Goal: Complete application form: Complete application form

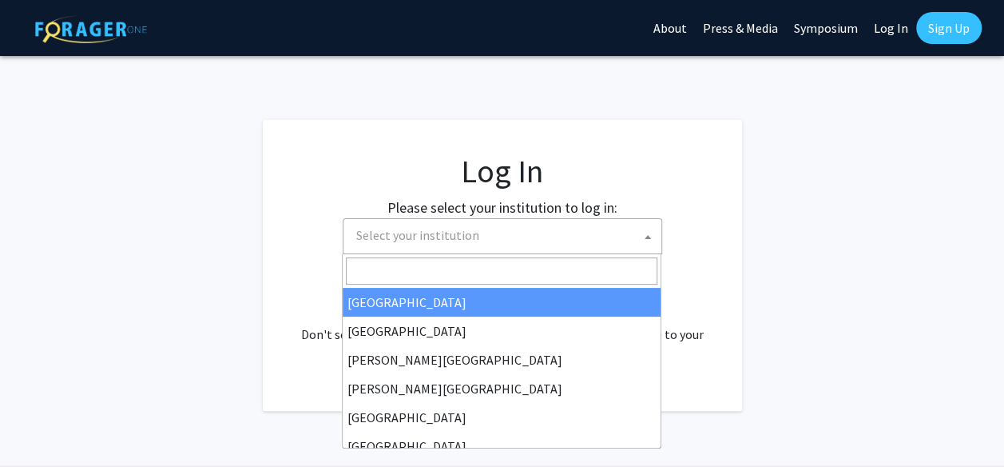
click at [449, 236] on span "Select your institution" at bounding box center [417, 235] width 123 height 16
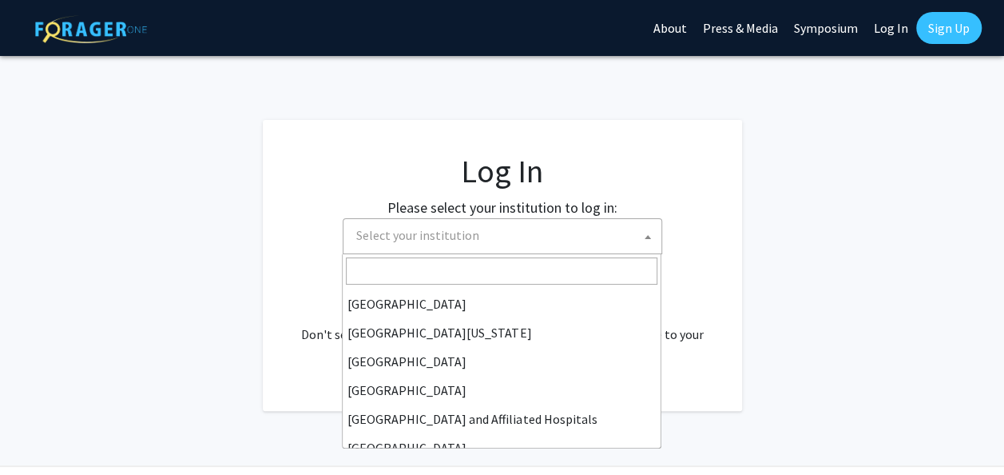
scroll to position [145, 0]
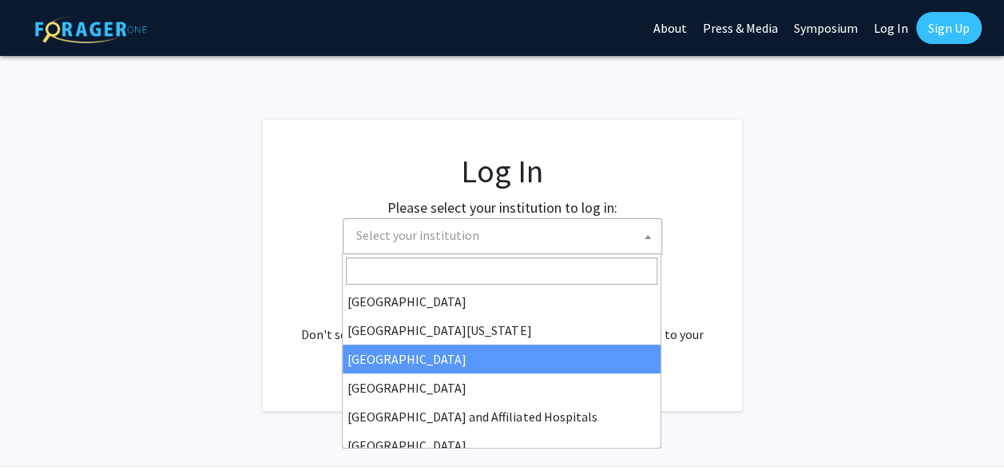
select select "12"
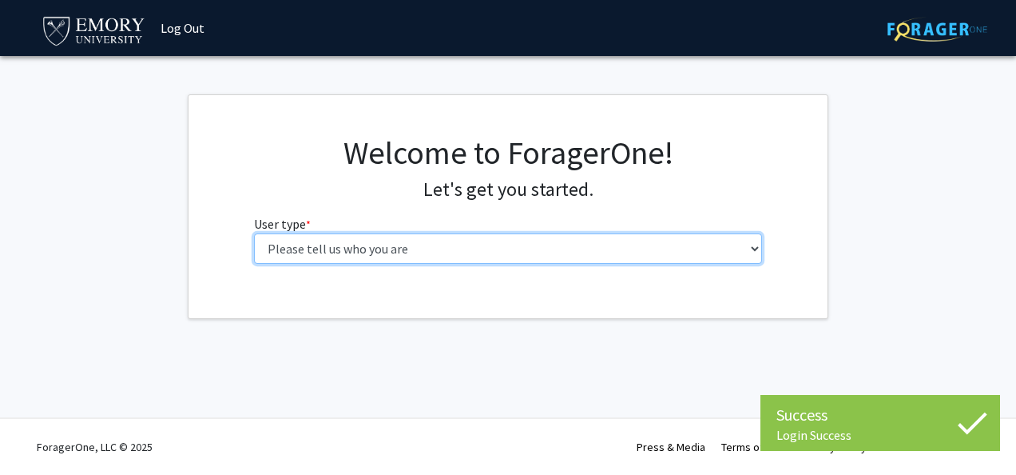
click at [542, 252] on select "Please tell us who you are Undergraduate Student Master's Student Doctoral Cand…" at bounding box center [508, 248] width 509 height 30
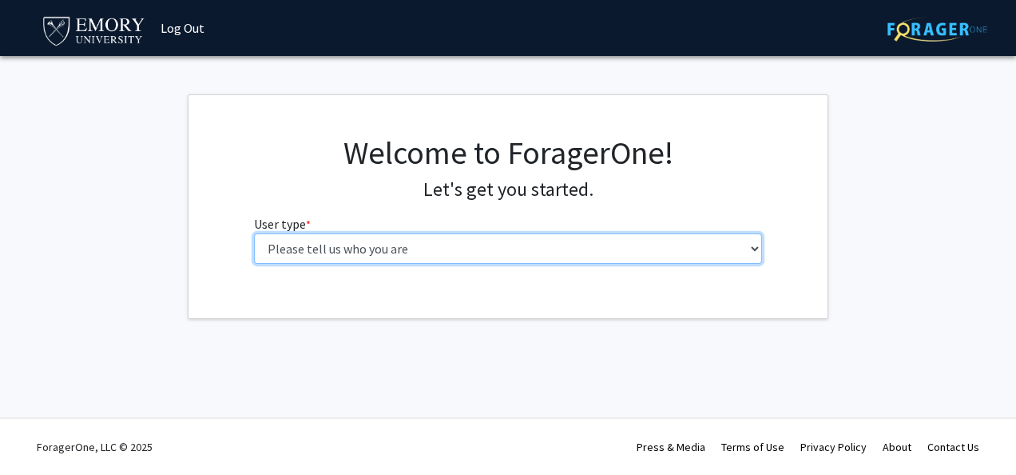
select select "1: undergrad"
click at [254, 233] on select "Please tell us who you are Undergraduate Student Master's Student Doctoral Cand…" at bounding box center [508, 248] width 509 height 30
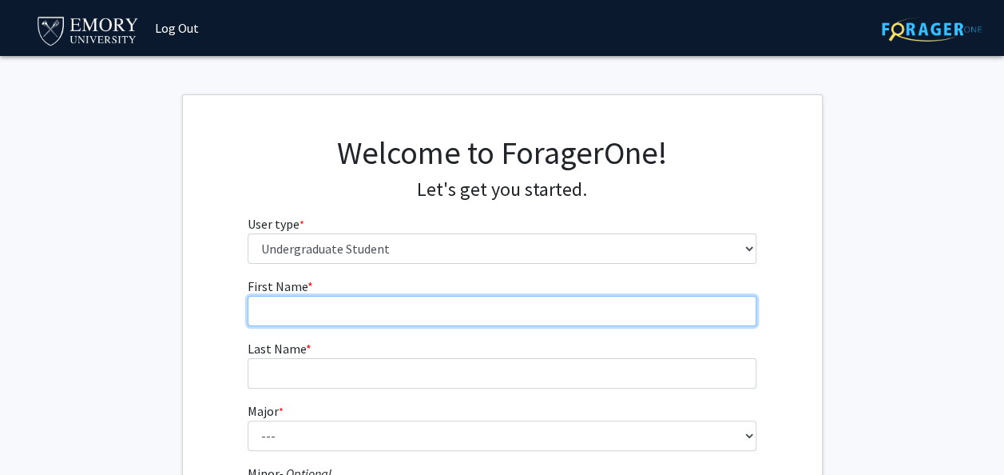
click at [446, 314] on input "First Name * required" at bounding box center [502, 311] width 509 height 30
type input "Gretchen"
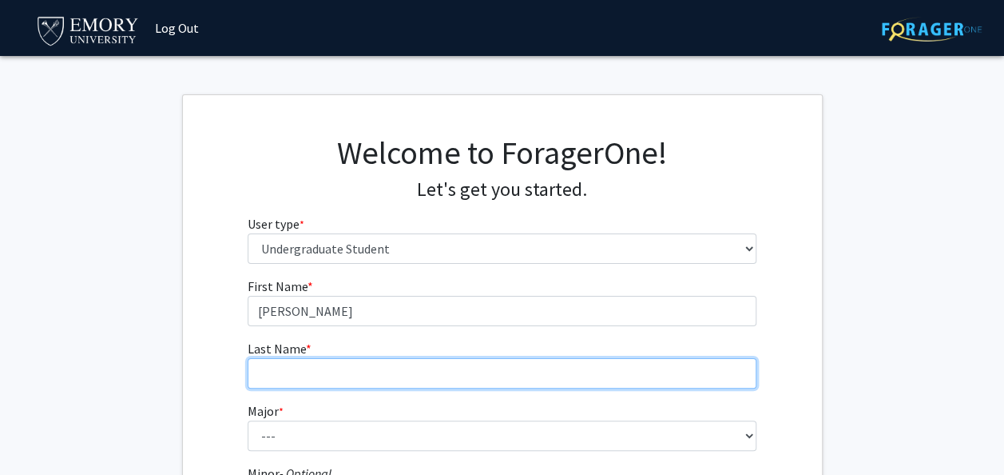
click at [378, 376] on input "Last Name * required" at bounding box center [502, 373] width 509 height 30
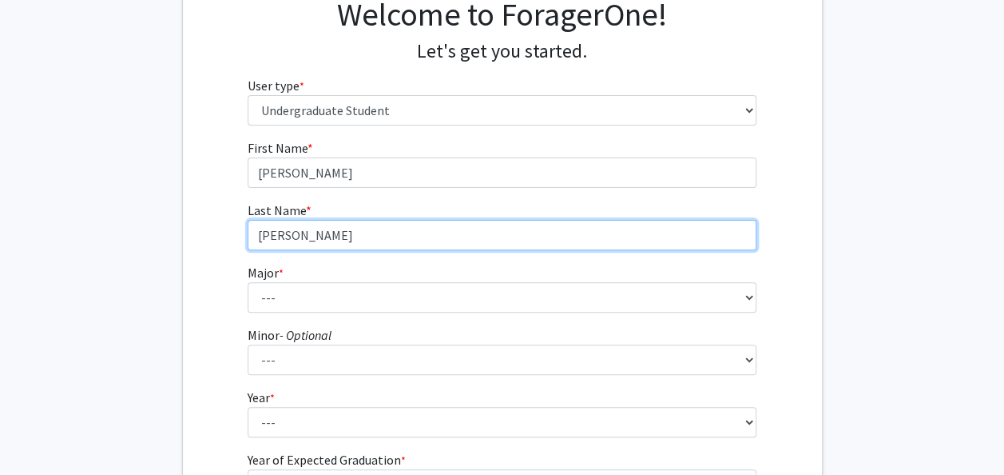
scroll to position [141, 0]
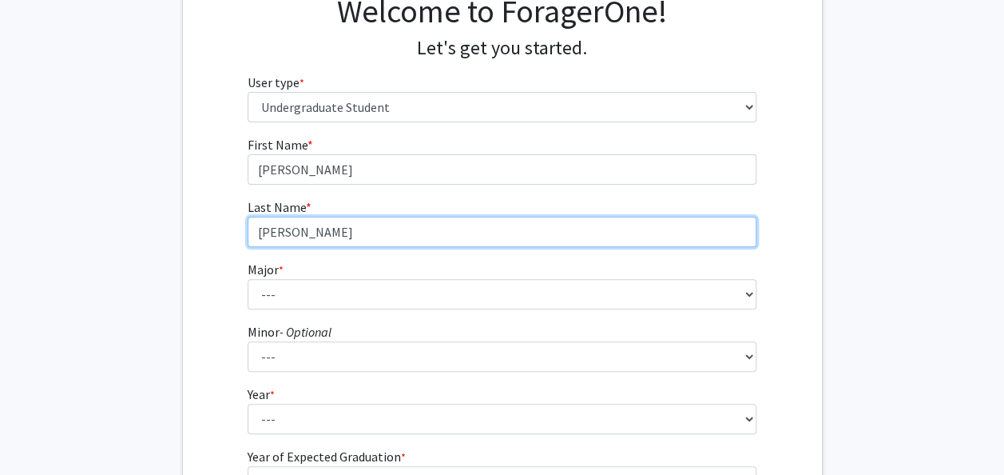
type input "Poore"
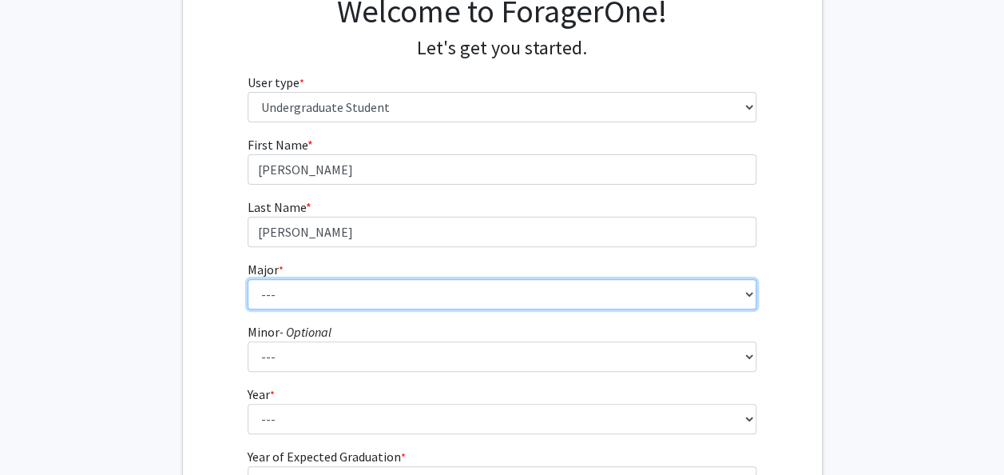
click at [294, 288] on select "--- Accounting African American Studies African Studies American Studies Analyt…" at bounding box center [502, 294] width 509 height 30
select select "16: 977"
click at [248, 279] on select "--- Accounting African American Studies African Studies American Studies Analyt…" at bounding box center [502, 294] width 509 height 30
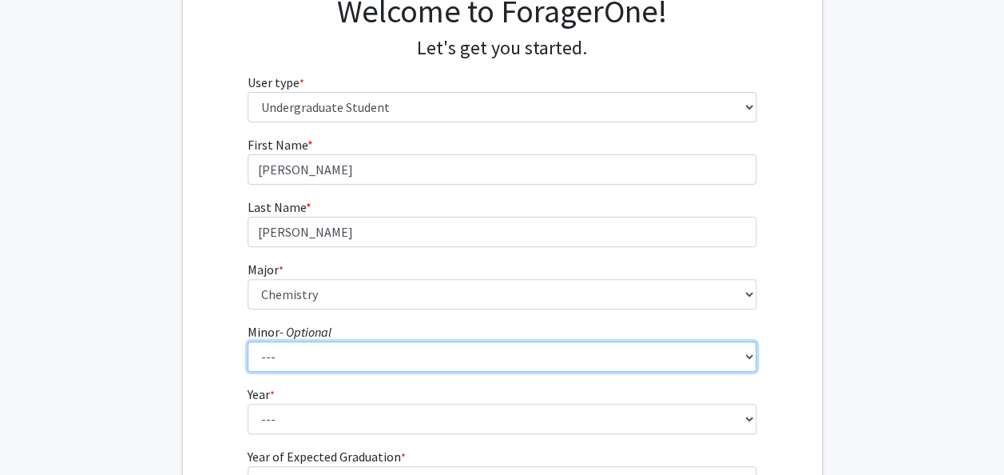
click at [288, 353] on select "--- African American Studies African Studies American Studies Ancient Mediterra…" at bounding box center [502, 356] width 509 height 30
click at [248, 341] on select "--- African American Studies African Studies American Studies Ancient Mediterra…" at bounding box center [502, 356] width 509 height 30
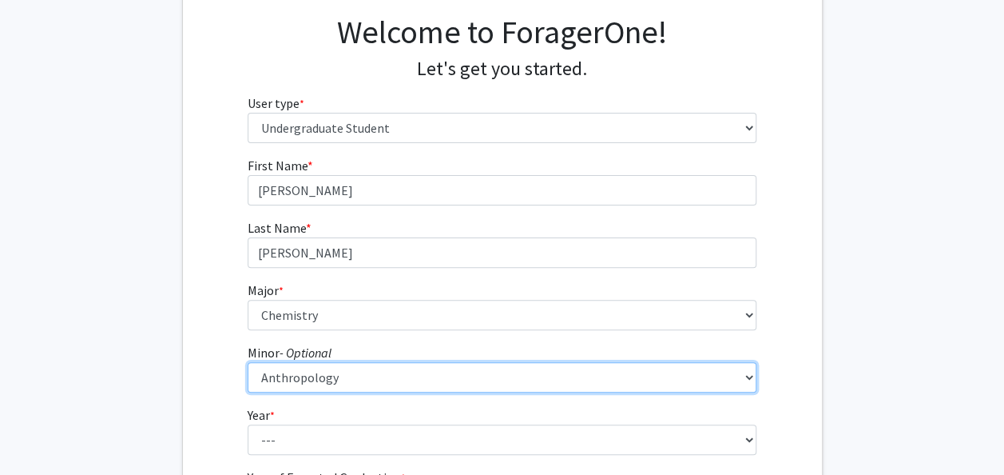
scroll to position [106, 0]
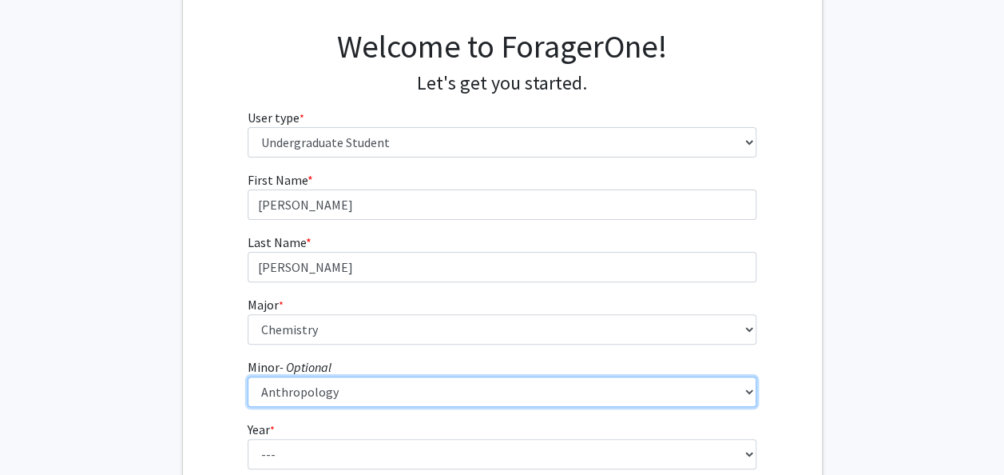
click at [287, 385] on select "--- African American Studies African Studies American Studies Ancient Mediterra…" at bounding box center [502, 391] width 509 height 30
select select "55: 782"
click at [248, 376] on select "--- African American Studies African Studies American Studies Ancient Mediterra…" at bounding box center [502, 391] width 509 height 30
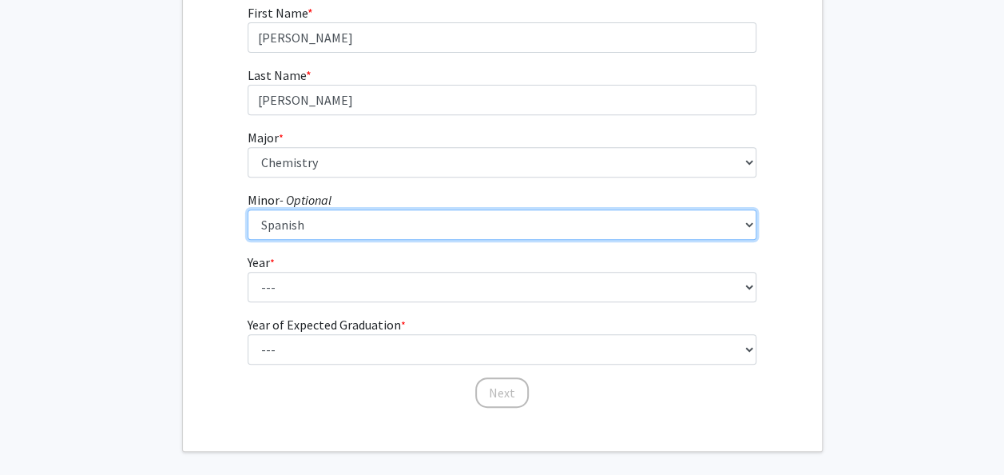
scroll to position [274, 0]
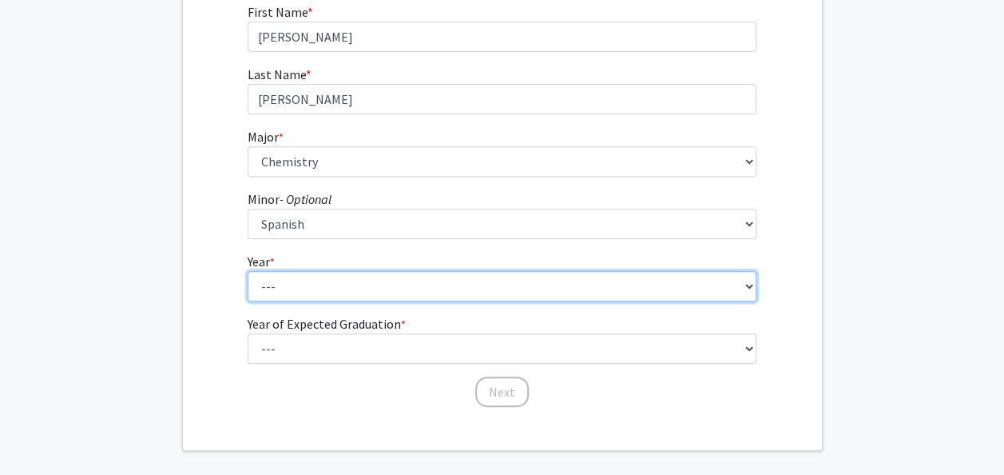
click at [294, 271] on select "--- First-year Sophomore Junior Senior Postbaccalaureate Certificate" at bounding box center [502, 286] width 509 height 30
select select "1: first-year"
click at [248, 271] on select "--- First-year Sophomore Junior Senior Postbaccalaureate Certificate" at bounding box center [502, 286] width 509 height 30
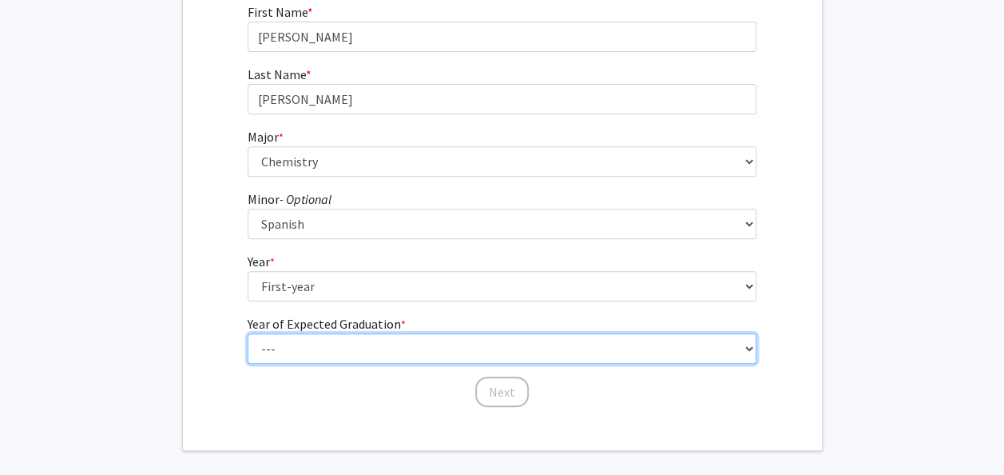
click at [280, 354] on select "--- 2025 2026 2027 2028 2029 2030 2031 2032 2033 2034" at bounding box center [502, 348] width 509 height 30
select select "5: 2029"
click at [248, 333] on select "--- 2025 2026 2027 2028 2029 2030 2031 2032 2033 2034" at bounding box center [502, 348] width 509 height 30
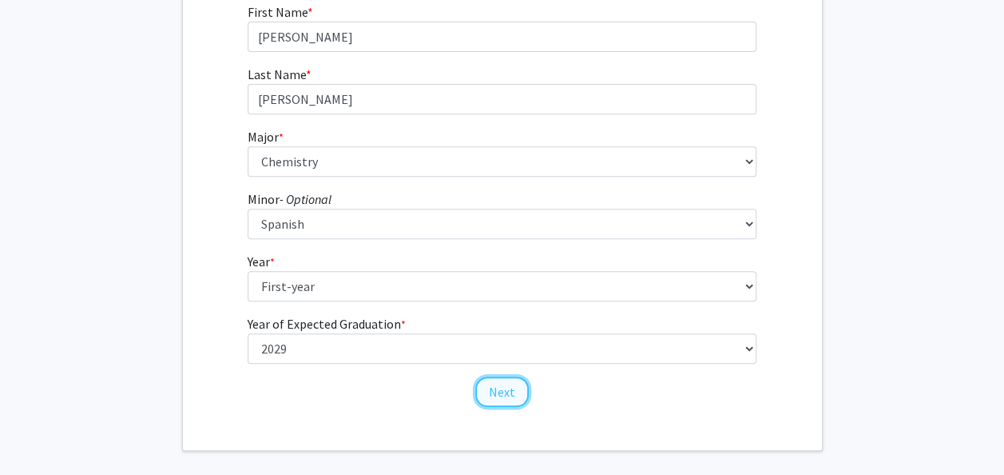
click at [505, 393] on button "Next" at bounding box center [502, 391] width 54 height 30
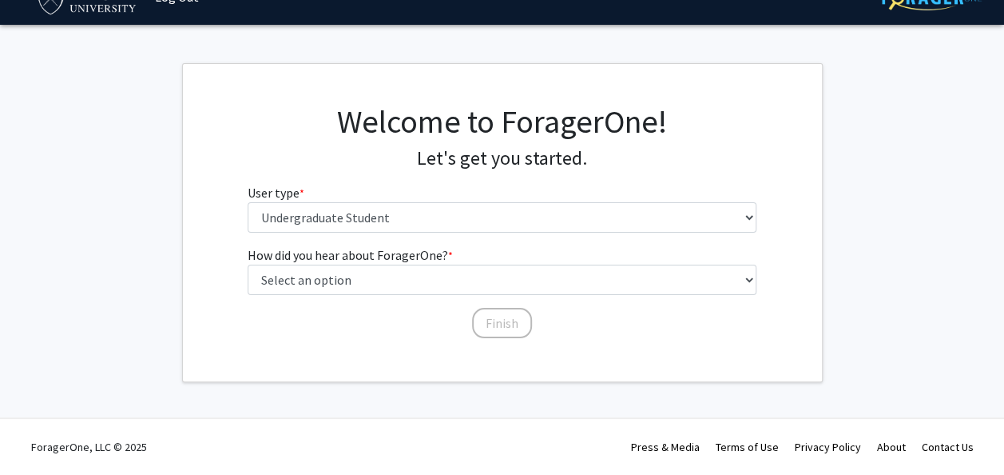
scroll to position [30, 0]
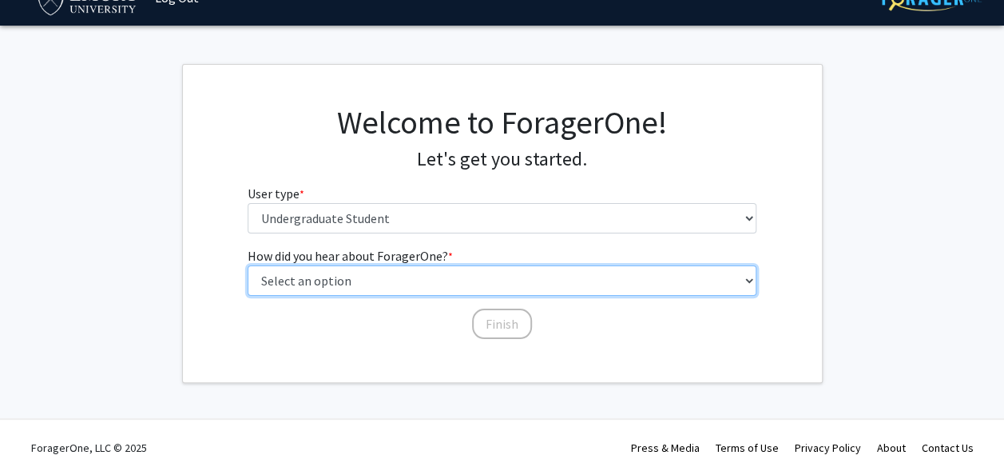
click at [414, 292] on select "Select an option Peer/student recommendation Faculty/staff recommendation Unive…" at bounding box center [502, 280] width 509 height 30
select select "5: other"
click at [248, 265] on select "Select an option Peer/student recommendation Faculty/staff recommendation Unive…" at bounding box center [502, 280] width 509 height 30
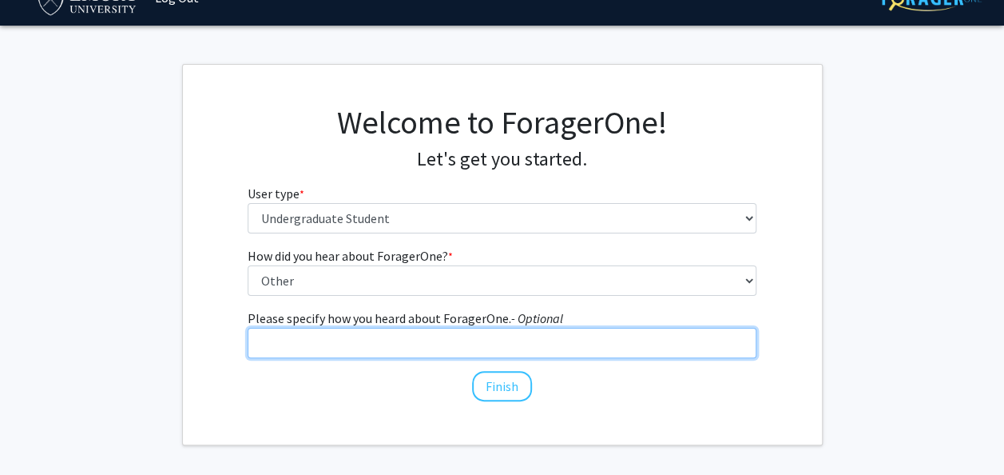
click at [353, 340] on input "Please specify how you heard about ForagerOne. - Optional" at bounding box center [502, 343] width 509 height 30
type input "Pathways Block Party"
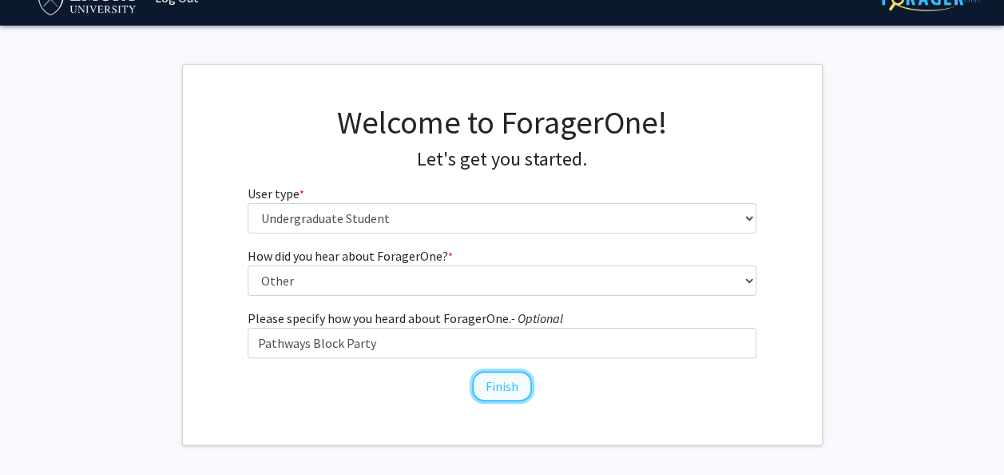
click at [499, 389] on button "Finish" at bounding box center [502, 386] width 60 height 30
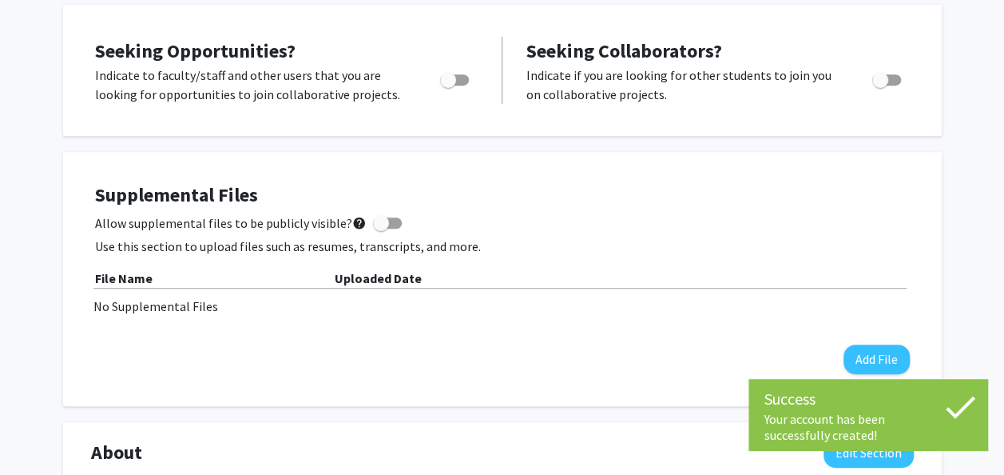
scroll to position [324, 0]
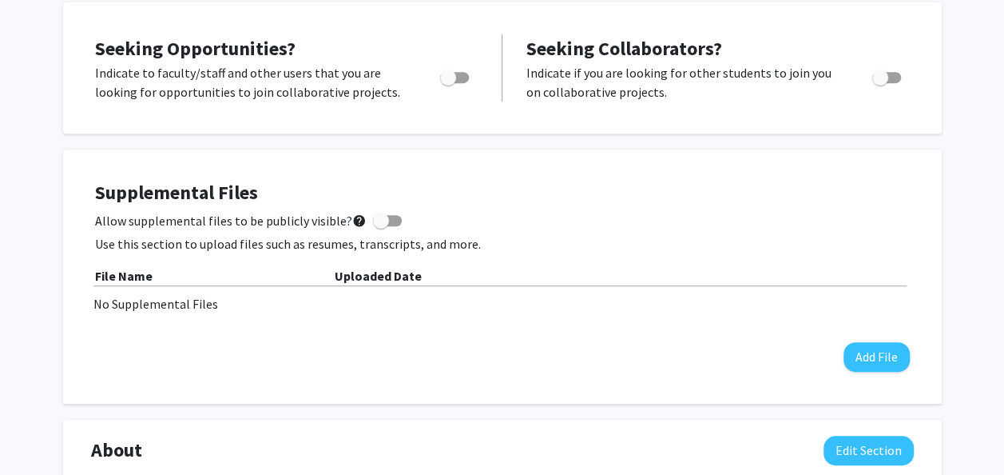
click at [446, 74] on span "Toggle" at bounding box center [448, 78] width 16 height 16
click at [447, 83] on input "Are you actively seeking opportunities?" at bounding box center [447, 83] width 1 height 1
checkbox input "true"
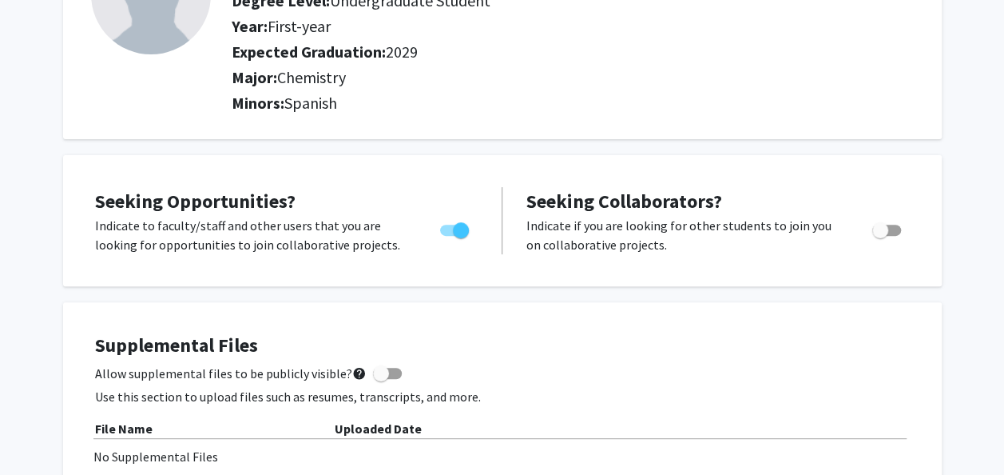
scroll to position [0, 0]
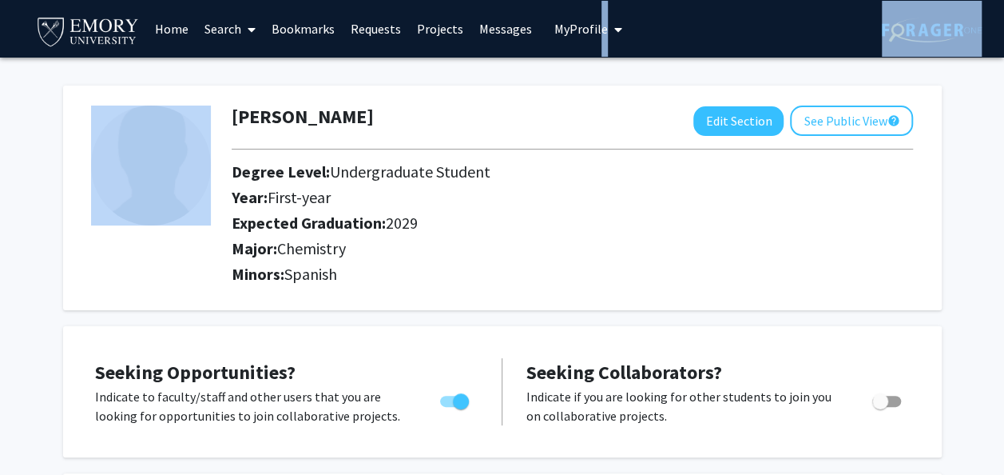
drag, startPoint x: 596, startPoint y: 58, endPoint x: 589, endPoint y: 15, distance: 43.0
click at [589, 15] on button "My Profile" at bounding box center [588, 29] width 77 height 58
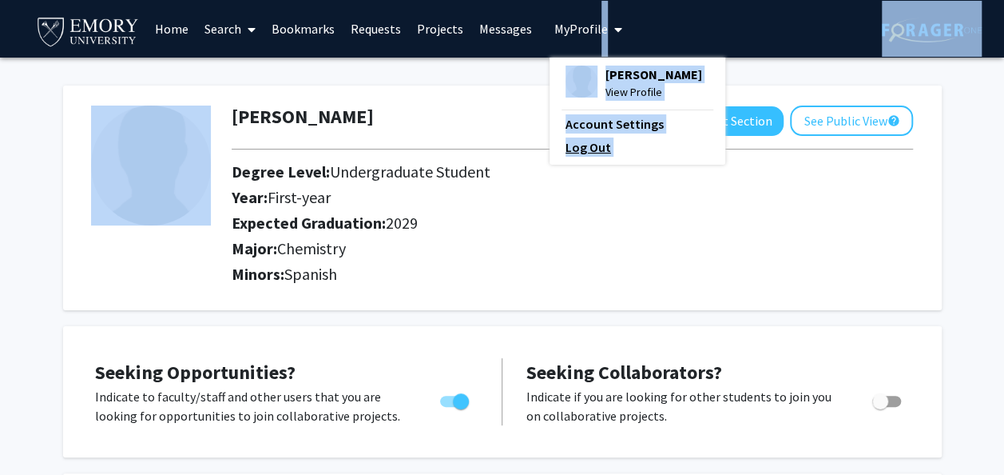
click at [569, 153] on link "Log Out" at bounding box center [638, 146] width 144 height 19
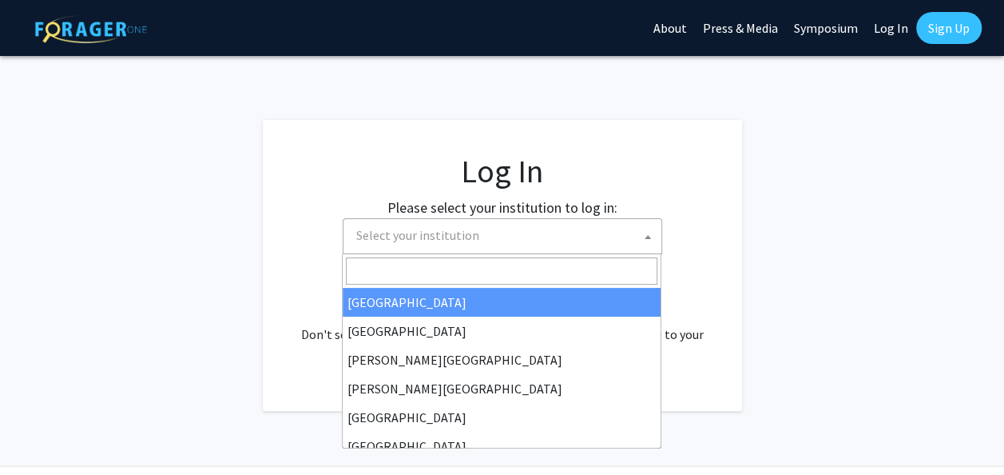
click at [631, 236] on span "Select your institution" at bounding box center [506, 235] width 312 height 33
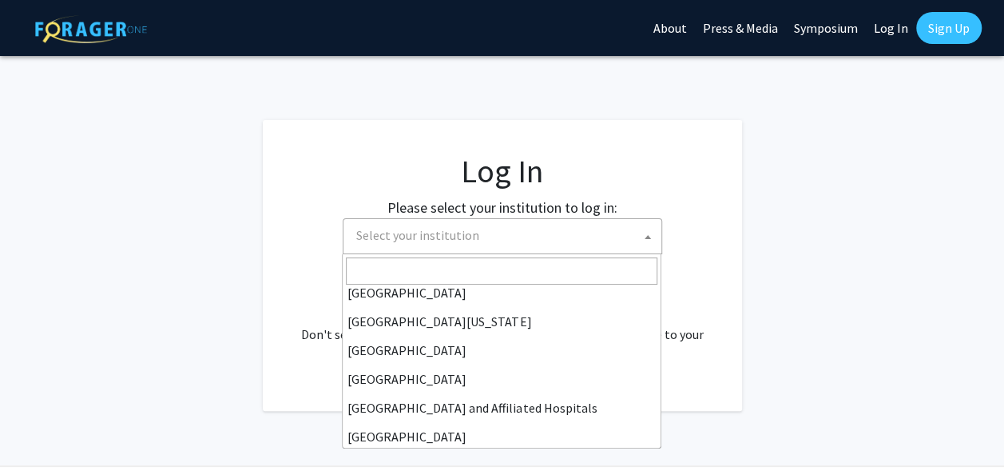
scroll to position [153, 0]
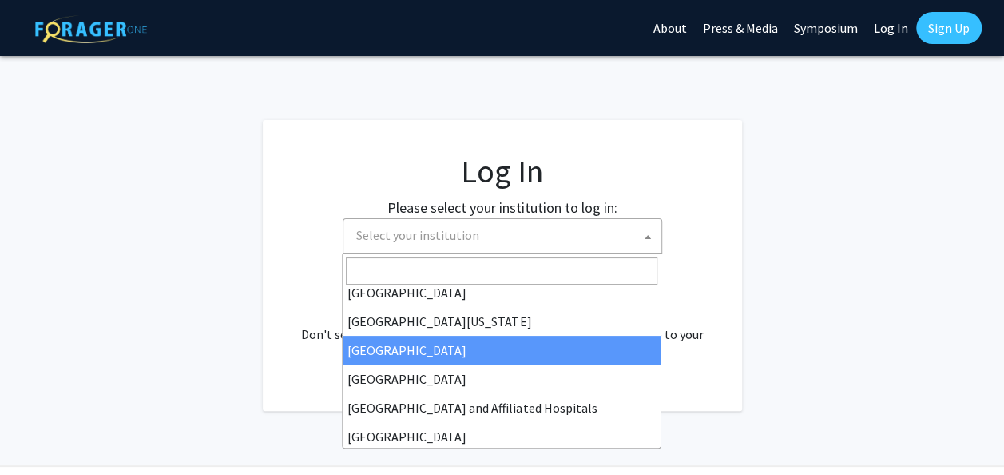
select select "12"
